Goal: Information Seeking & Learning: Find contact information

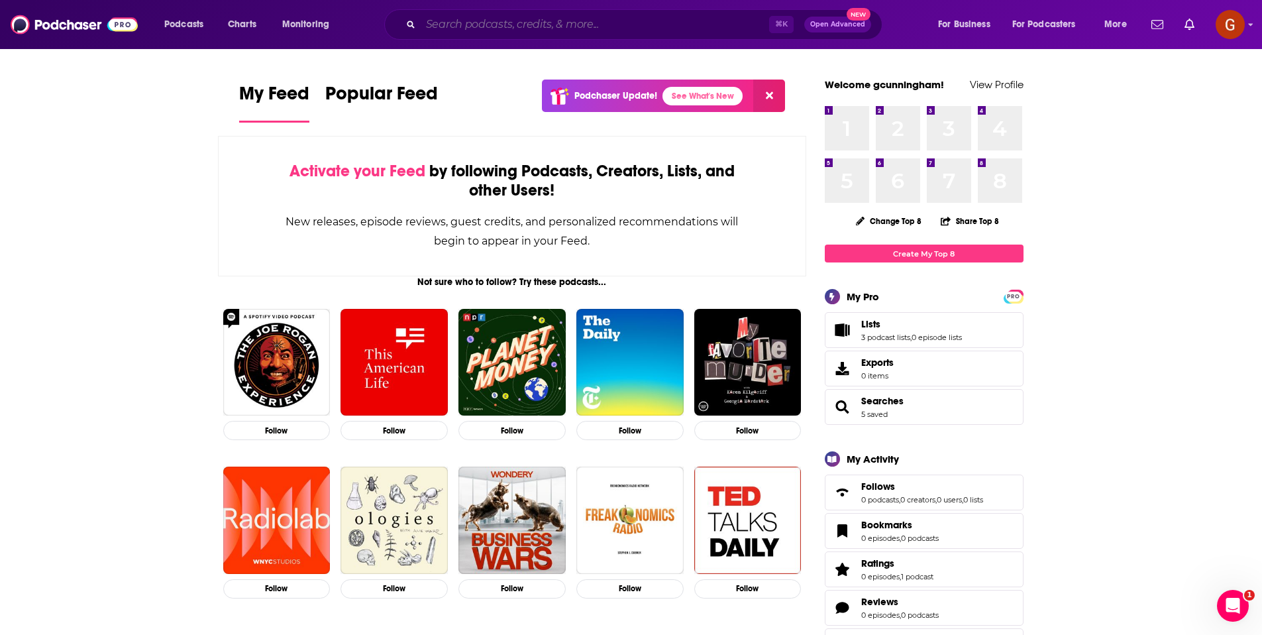
click at [686, 29] on input "Search podcasts, credits, & more..." at bounding box center [595, 24] width 348 height 21
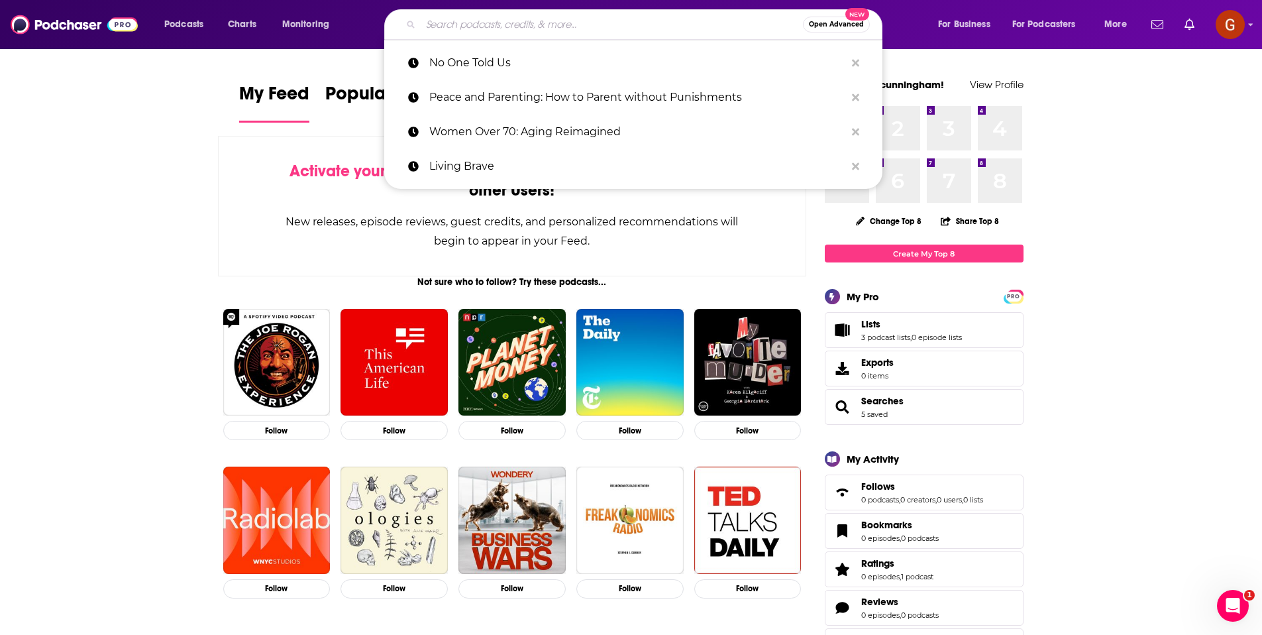
paste input "The Wealth Elevator Podcast: Real Estate, Taxes, Investing"
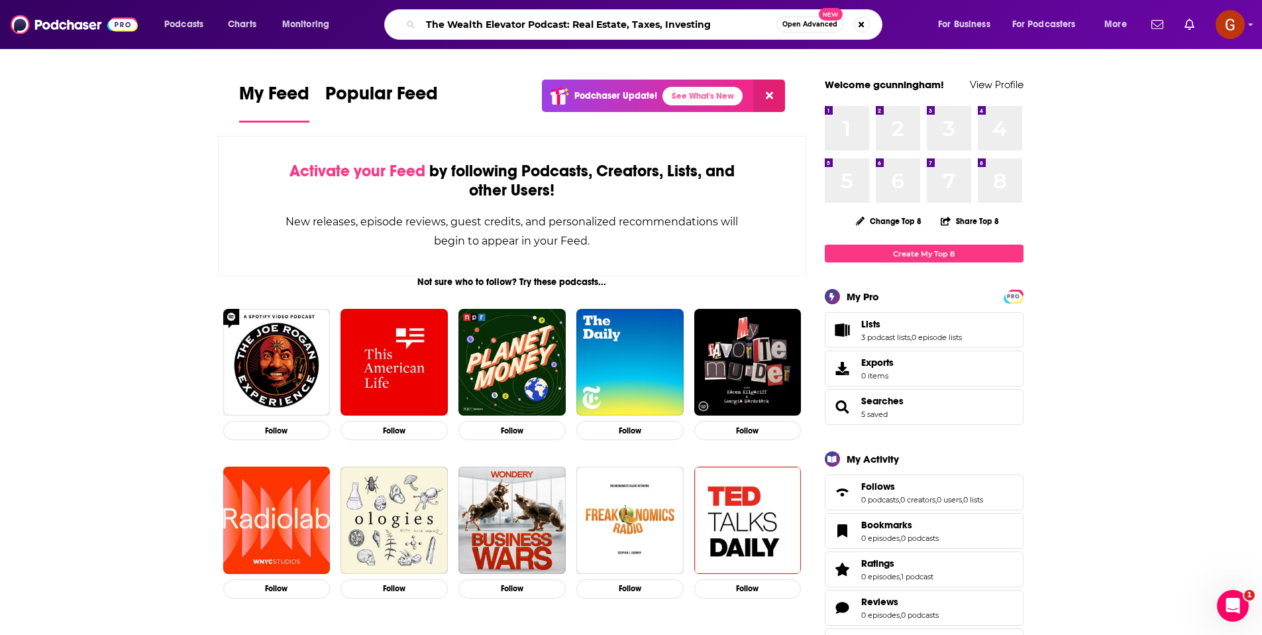
type input "The Wealth Elevator Podcast: Real Estate, Taxes, Investing"
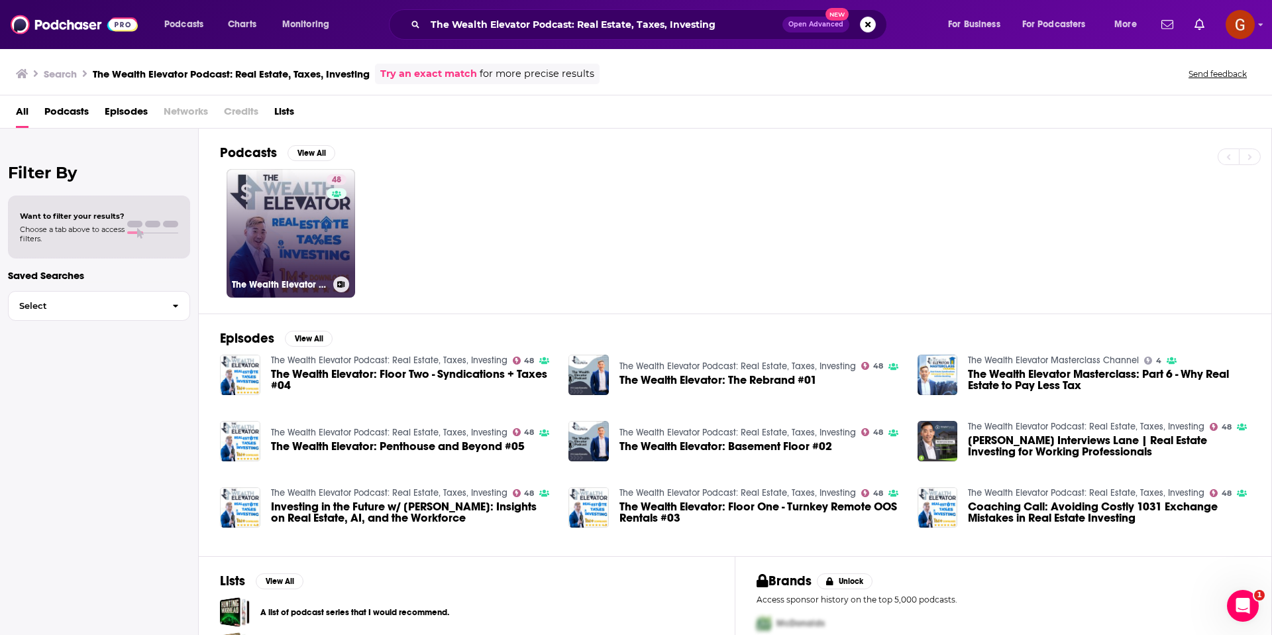
click at [261, 227] on link "48 The Wealth Elevator Podcast: Real Estate, Taxes, Investing" at bounding box center [291, 233] width 129 height 129
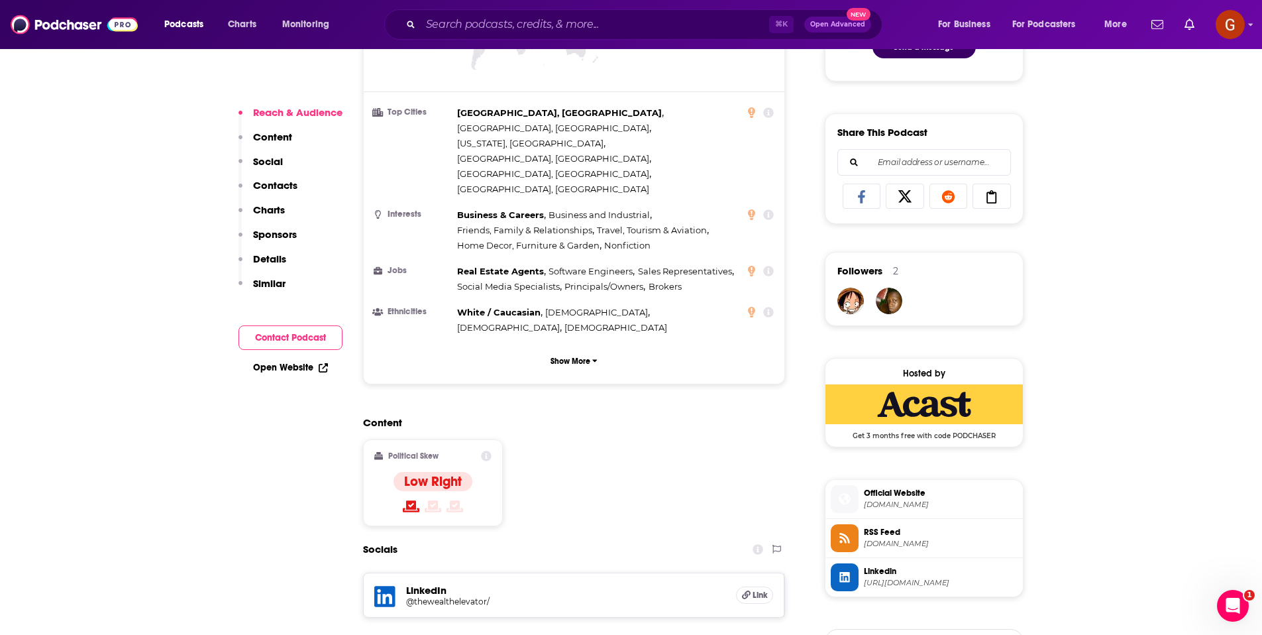
scroll to position [1305, 0]
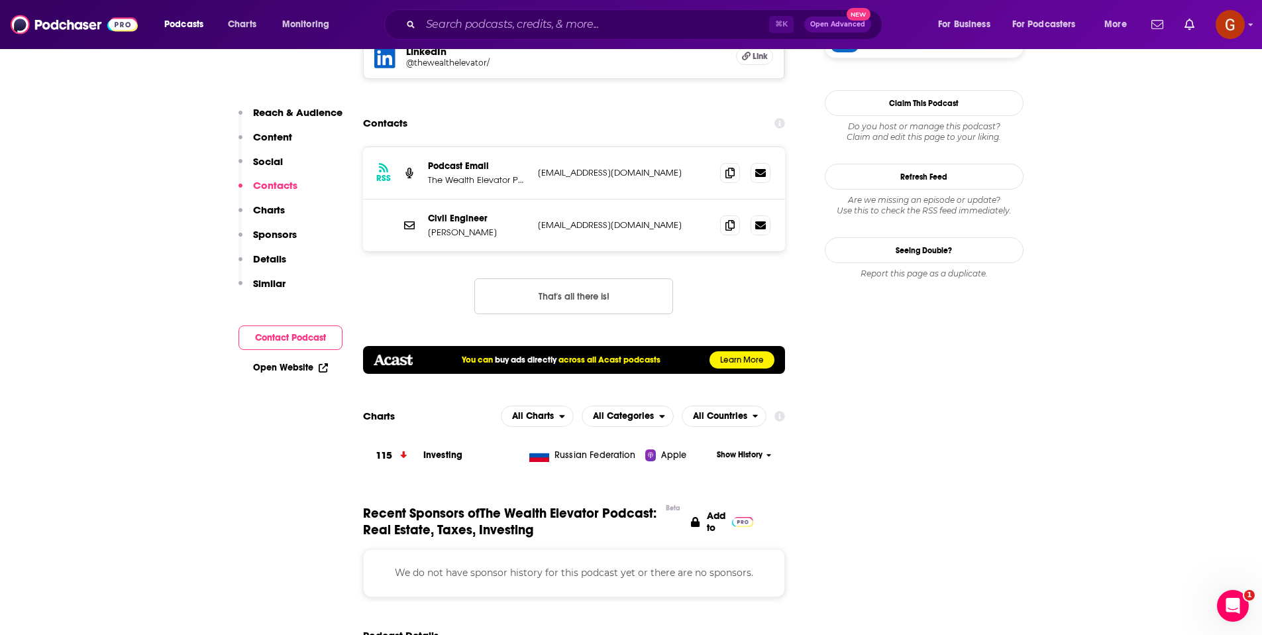
click at [450, 227] on p "[PERSON_NAME]" at bounding box center [477, 232] width 99 height 11
copy p "[PERSON_NAME]"
click at [725, 219] on icon at bounding box center [729, 224] width 9 height 11
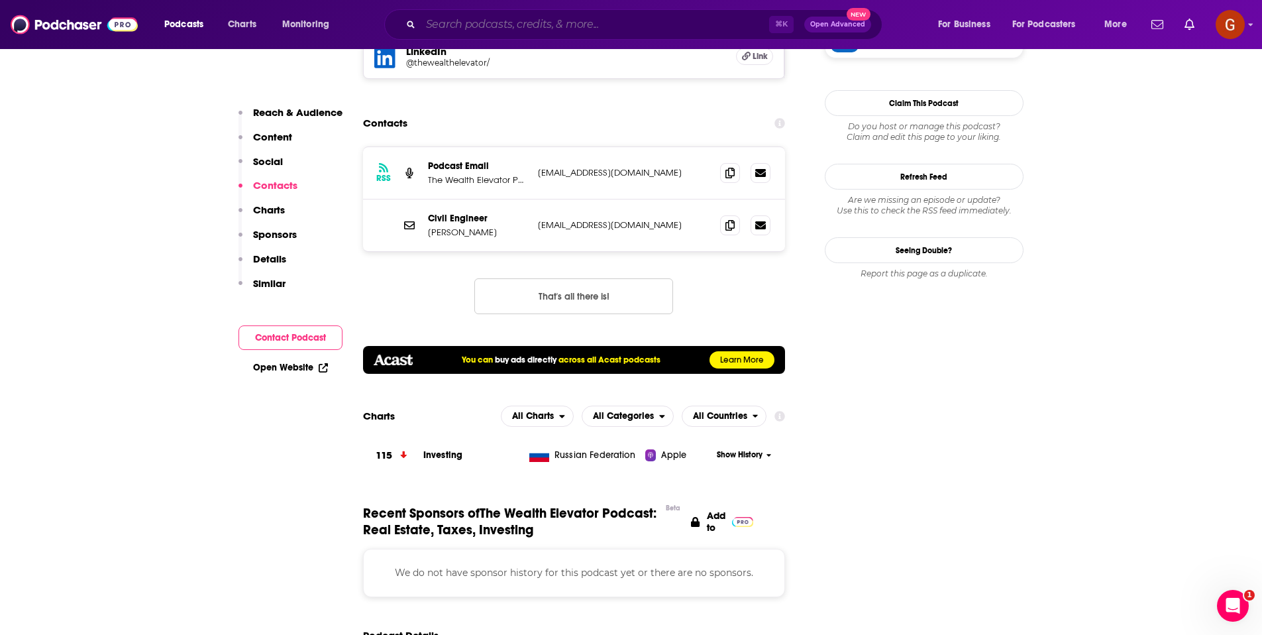
click at [475, 21] on input "Search podcasts, credits, & more..." at bounding box center [595, 24] width 348 height 21
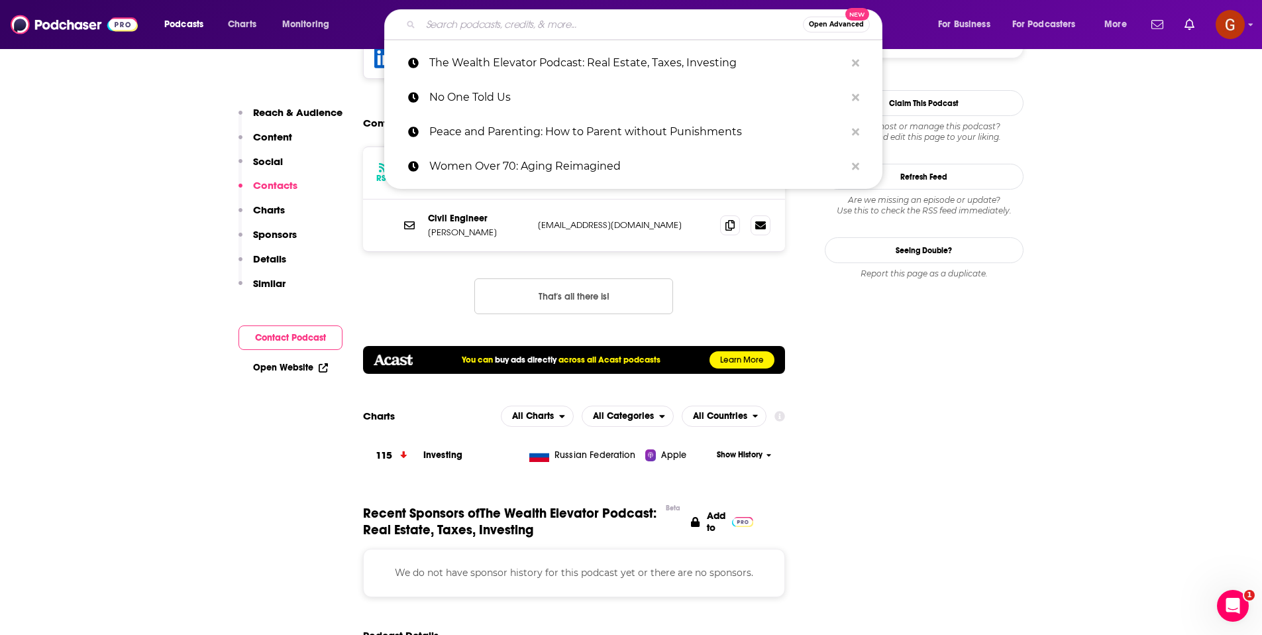
paste input "Entrepreneurs on Fire"
type input "Entrepreneurs on Fire"
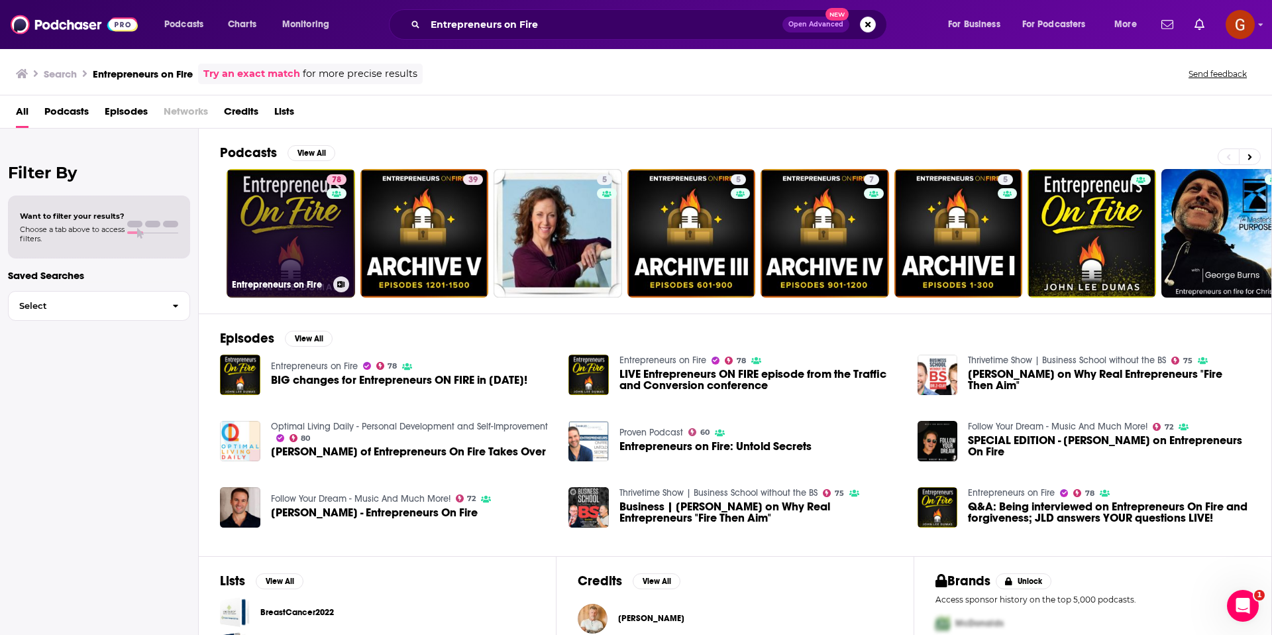
click at [282, 244] on link "78 Entrepreneurs on Fire" at bounding box center [291, 233] width 129 height 129
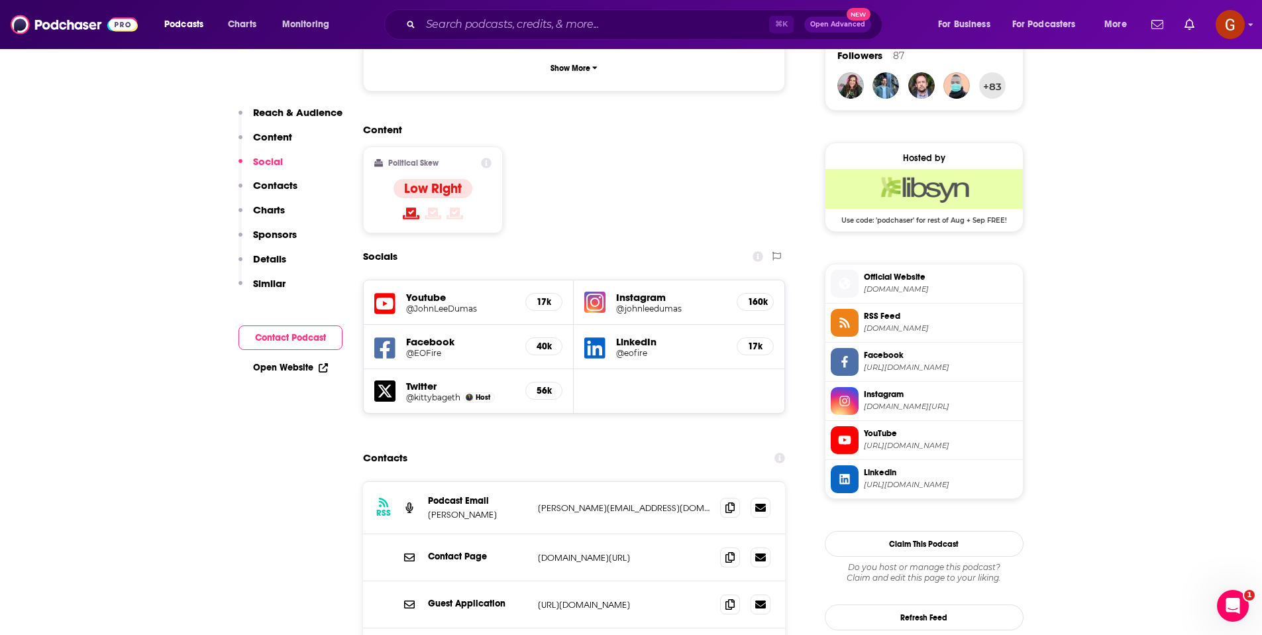
scroll to position [1006, 0]
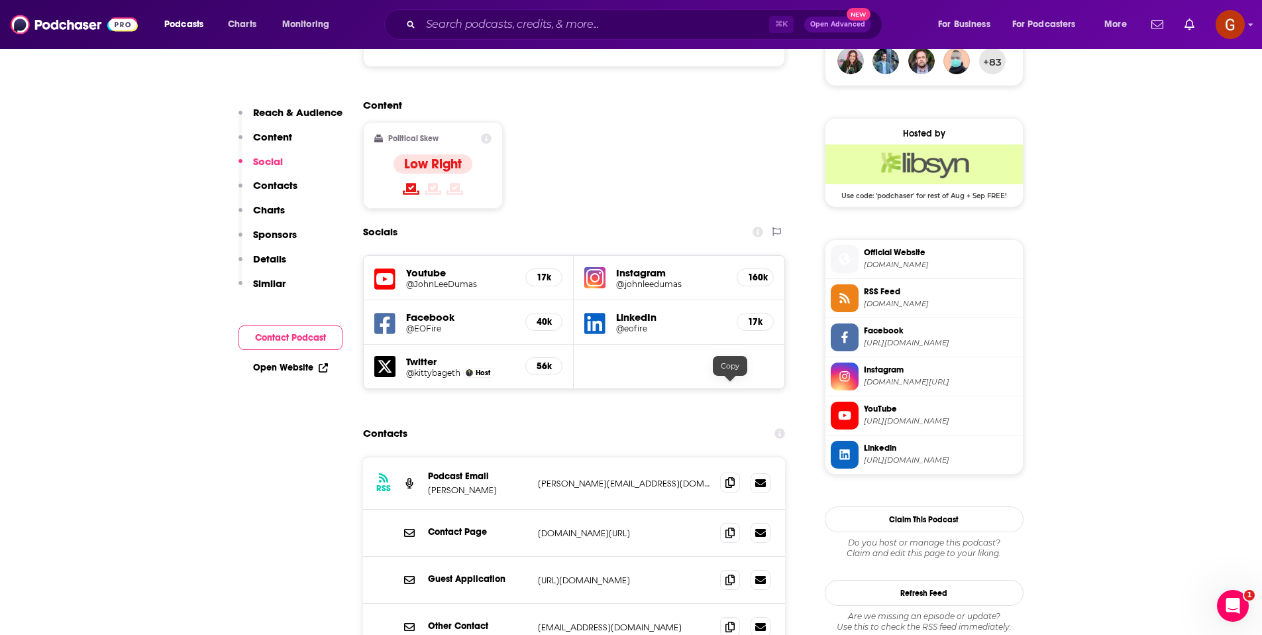
click at [735, 472] on span at bounding box center [730, 482] width 20 height 20
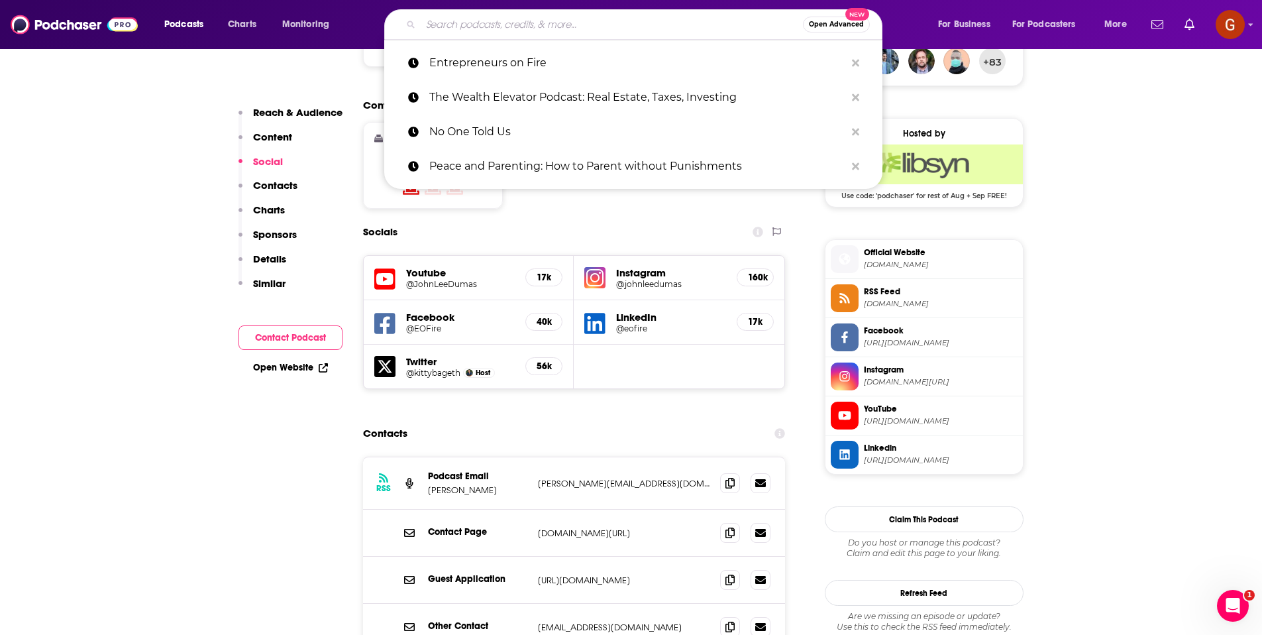
click at [592, 27] on input "Search podcasts, credits, & more..." at bounding box center [612, 24] width 382 height 21
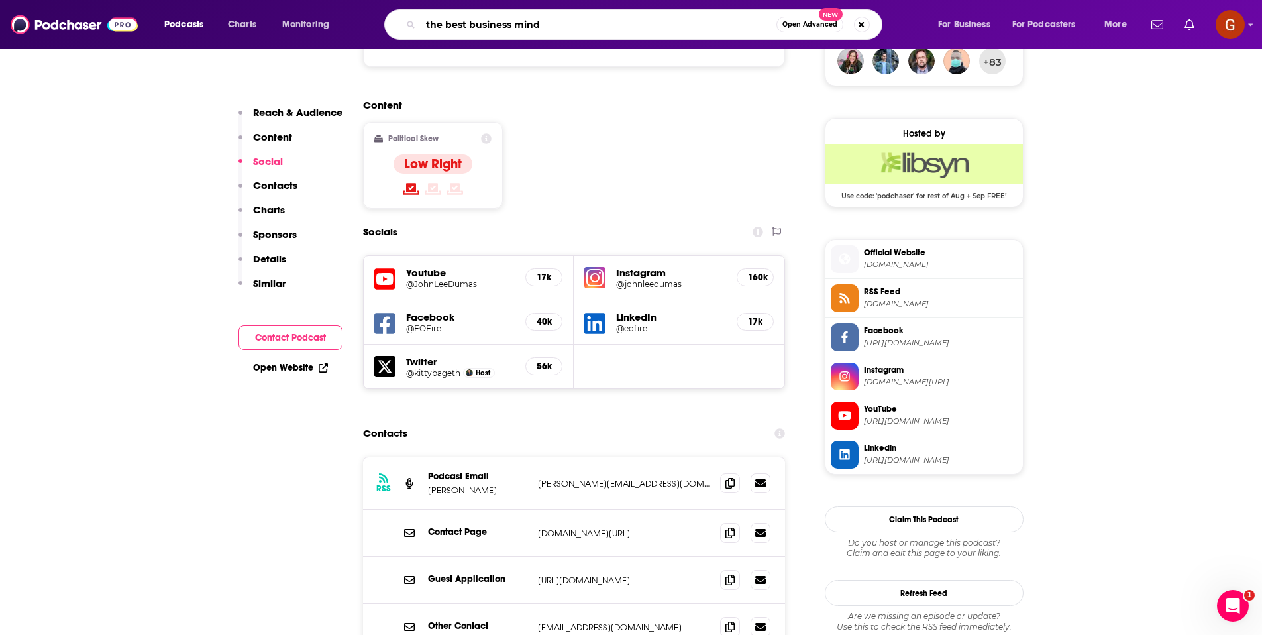
type input "the best business minds"
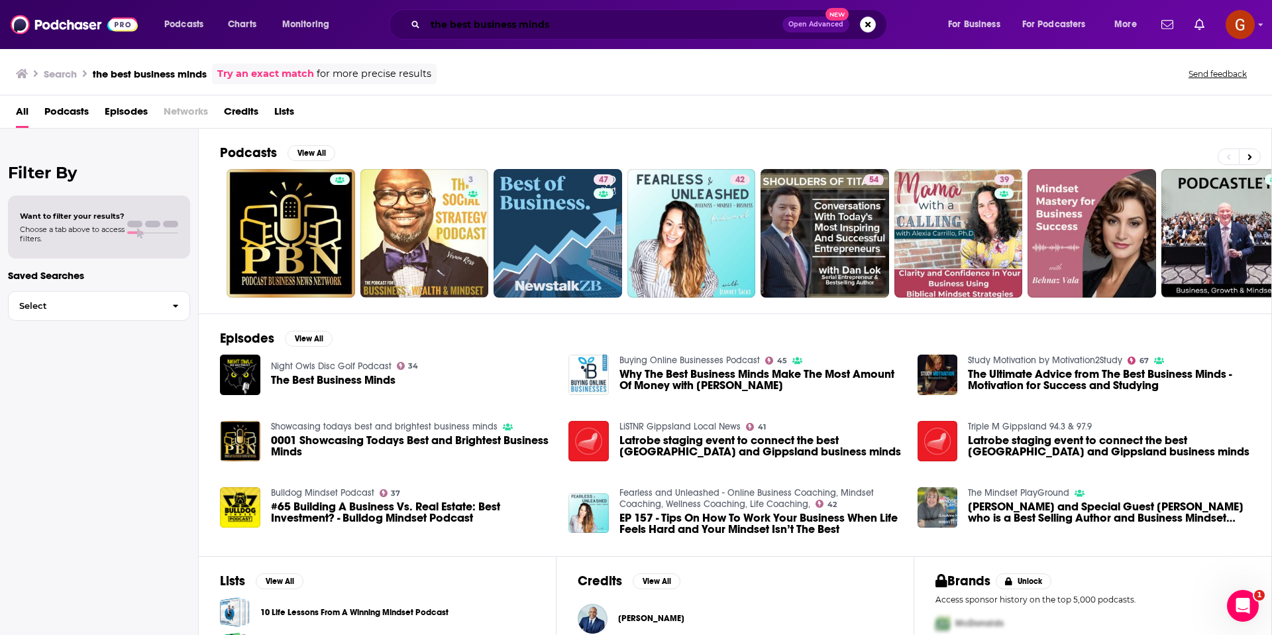
click at [636, 28] on input "the best business minds" at bounding box center [603, 24] width 357 height 21
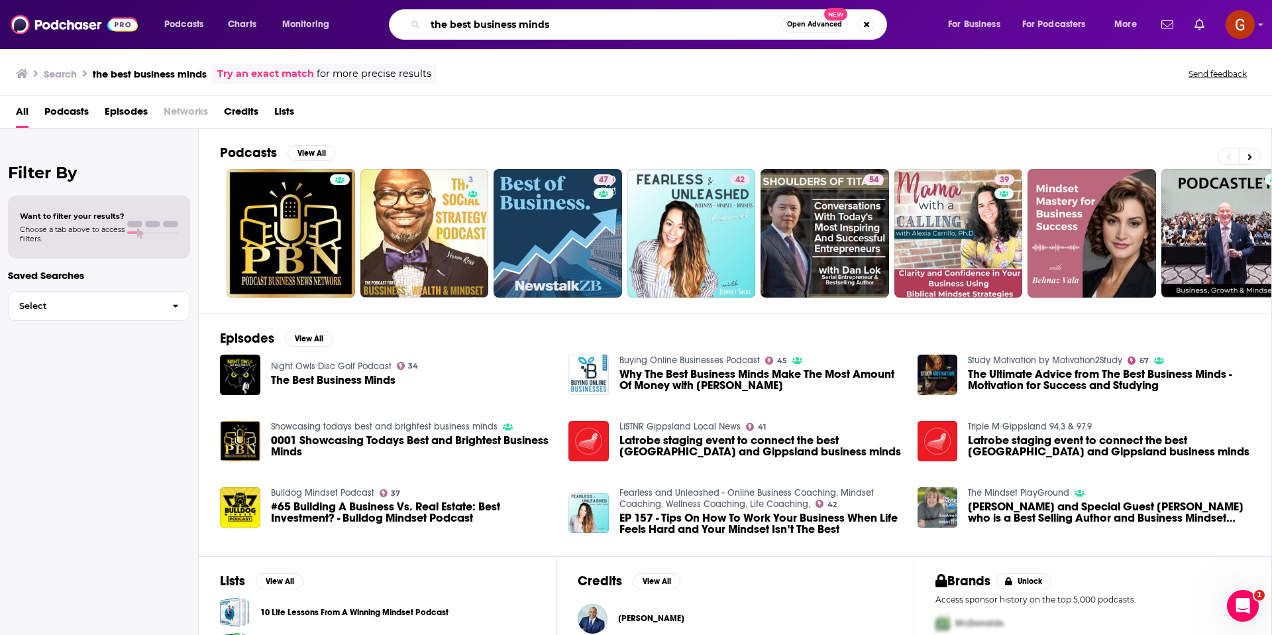
click at [636, 28] on input "the best business minds" at bounding box center [603, 24] width 356 height 21
type input "[PERSON_NAME]"
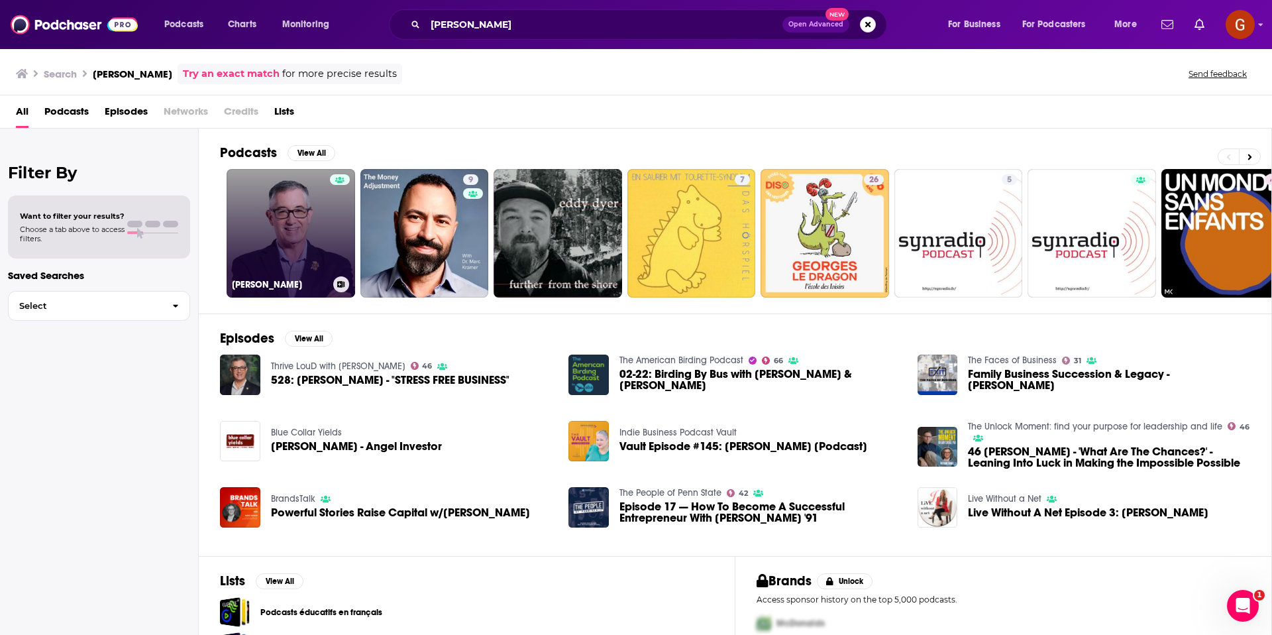
click at [325, 237] on link "[PERSON_NAME]" at bounding box center [291, 233] width 129 height 129
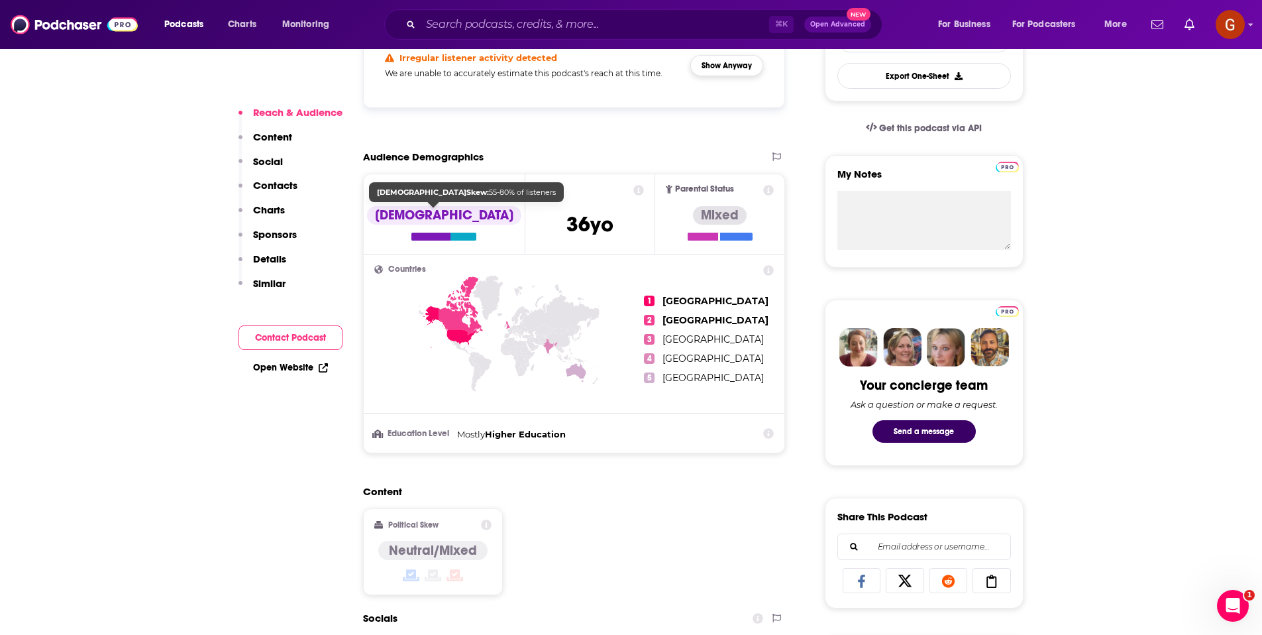
scroll to position [285, 0]
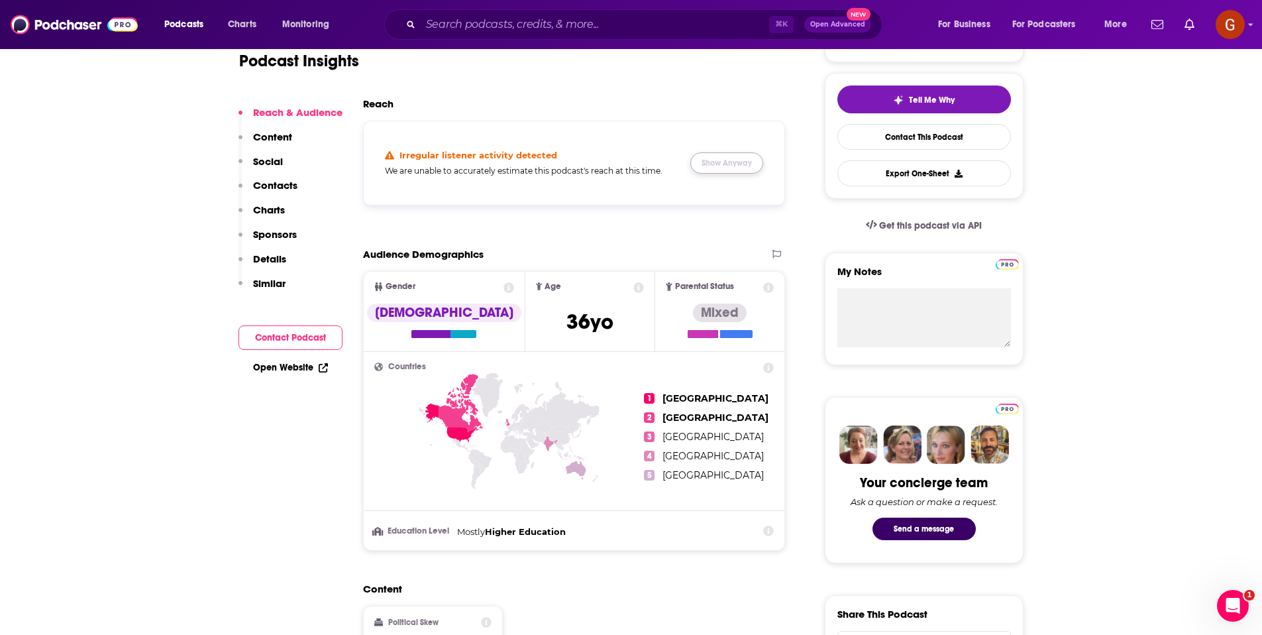
click at [749, 164] on button "Show Anyway" at bounding box center [726, 162] width 73 height 21
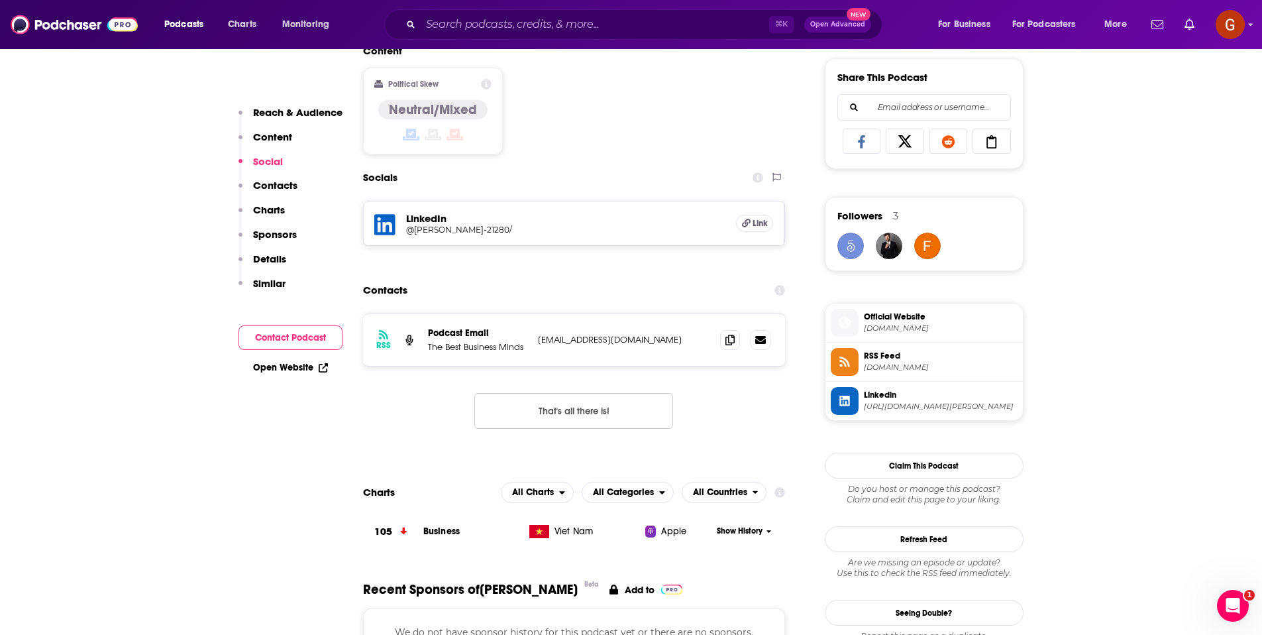
scroll to position [829, 0]
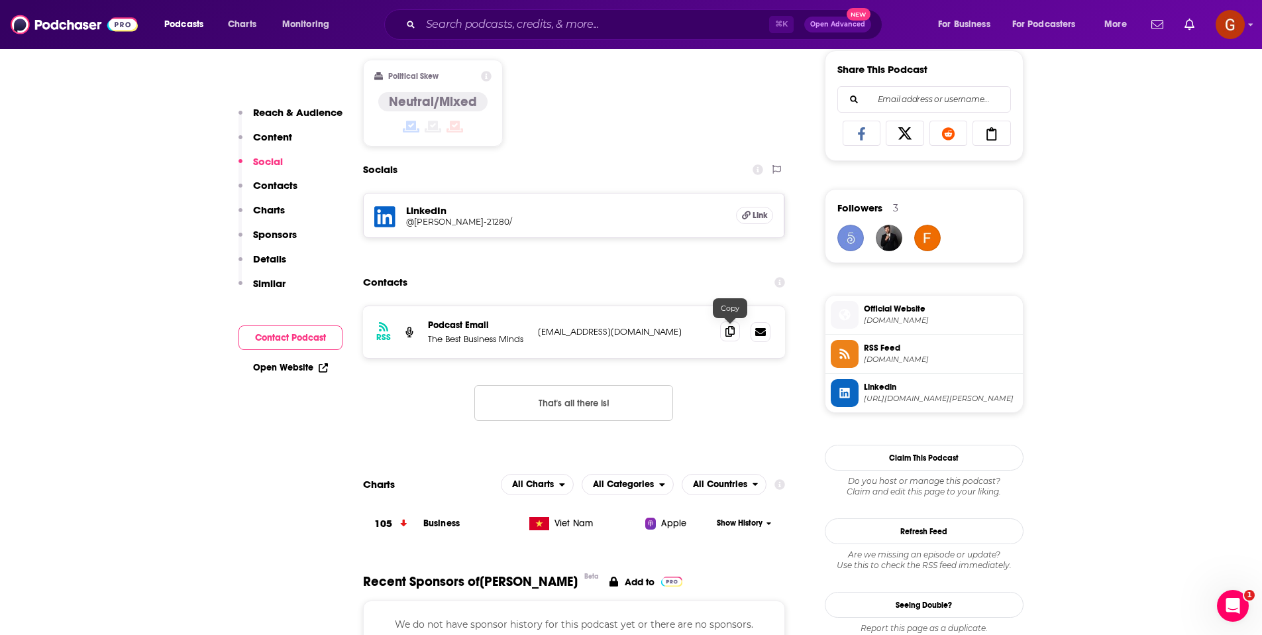
click at [726, 339] on span at bounding box center [730, 331] width 20 height 20
